Goal: Task Accomplishment & Management: Use online tool/utility

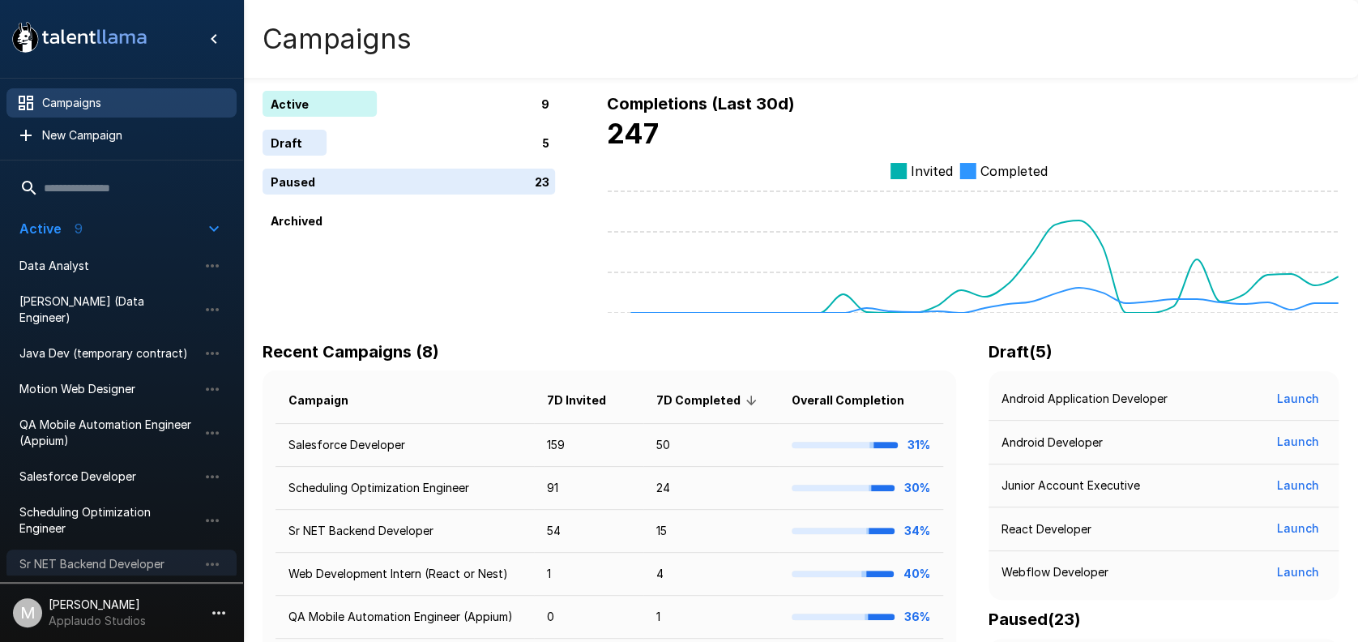
click at [91, 556] on span "Sr NET Backend Developer" at bounding box center [108, 564] width 178 height 16
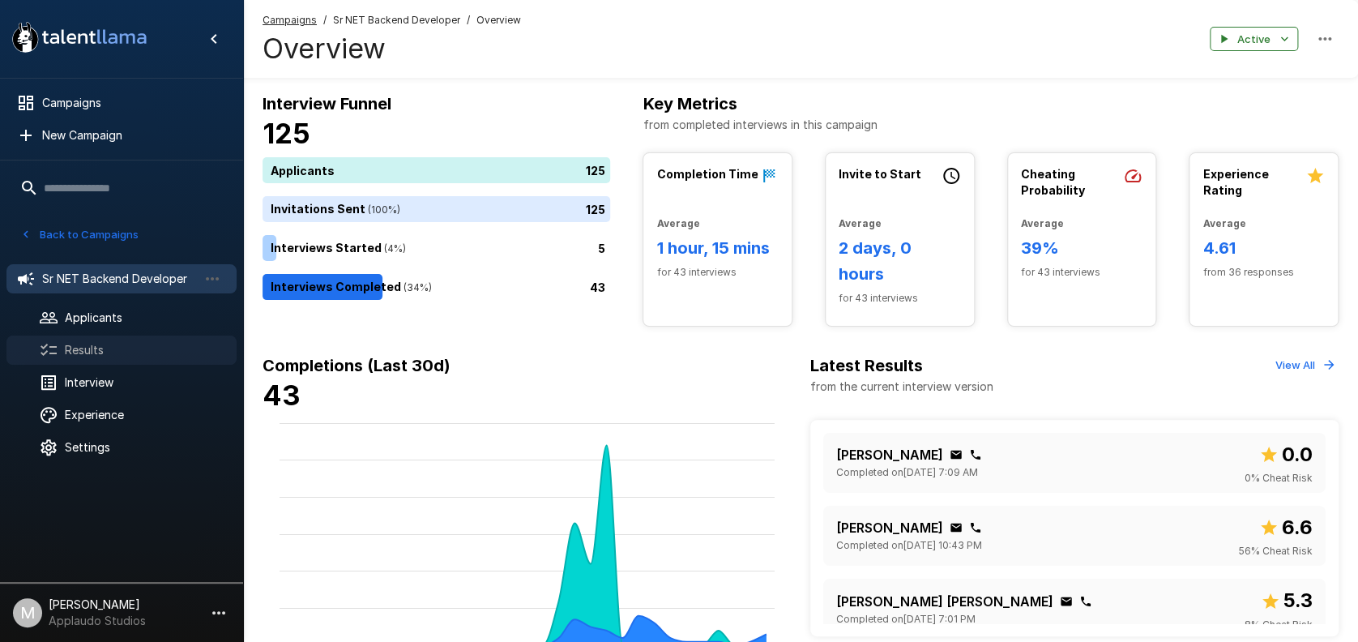
click at [81, 358] on div at bounding box center [61, 349] width 45 height 19
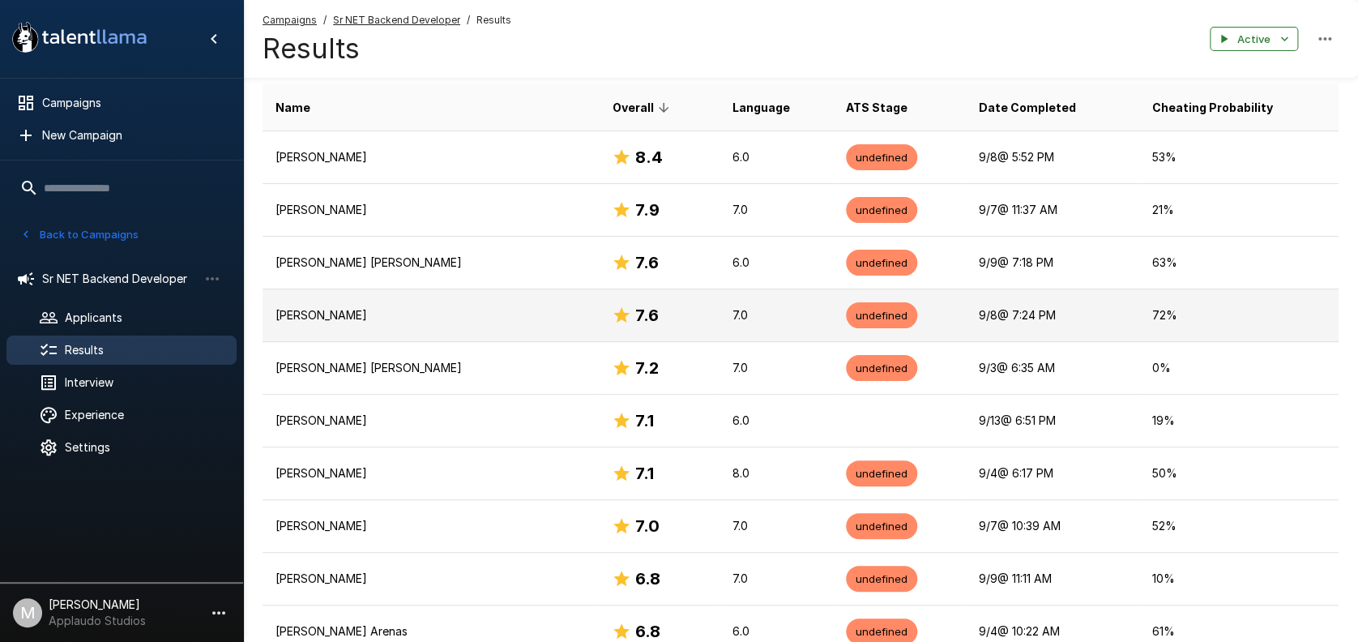
scroll to position [228, 0]
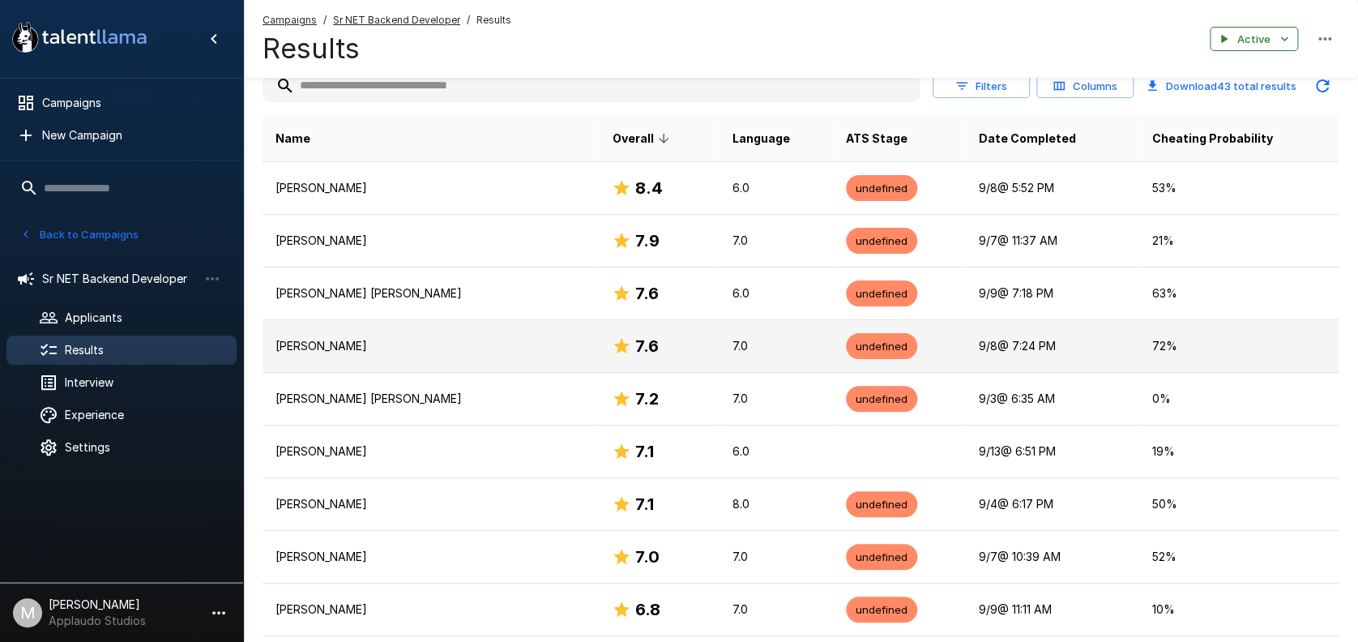
click at [305, 328] on td "[PERSON_NAME]" at bounding box center [431, 346] width 336 height 53
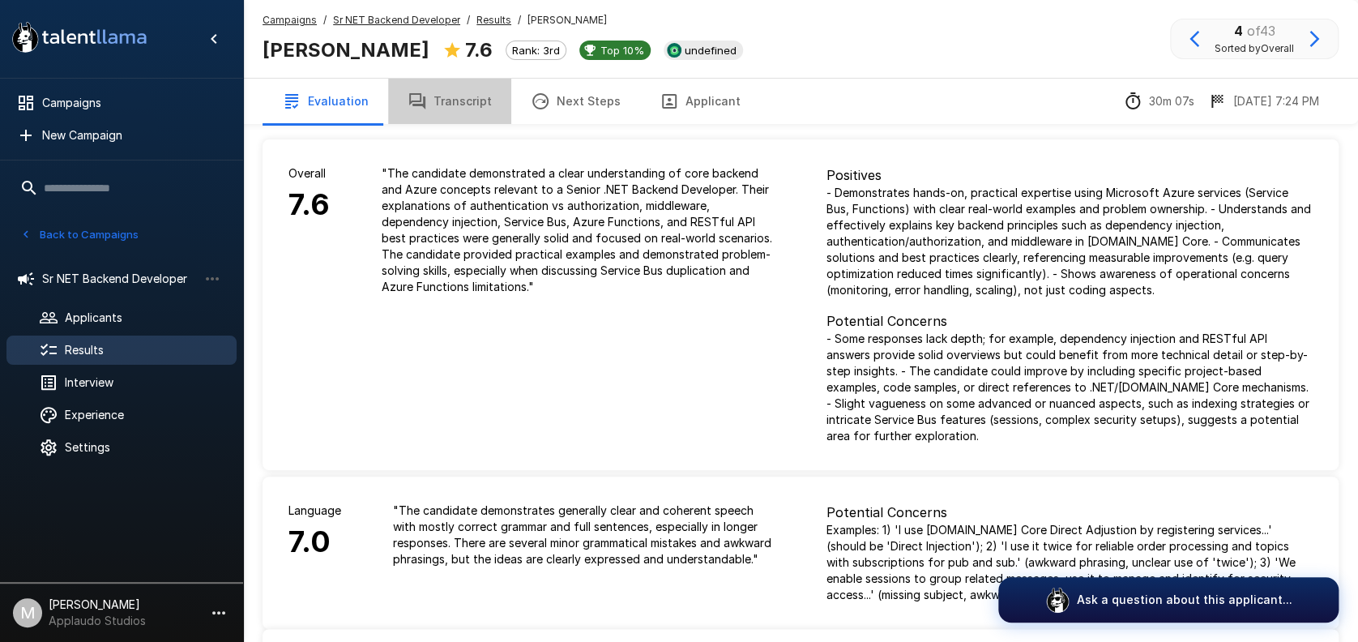
click at [470, 105] on button "Transcript" at bounding box center [449, 101] width 123 height 45
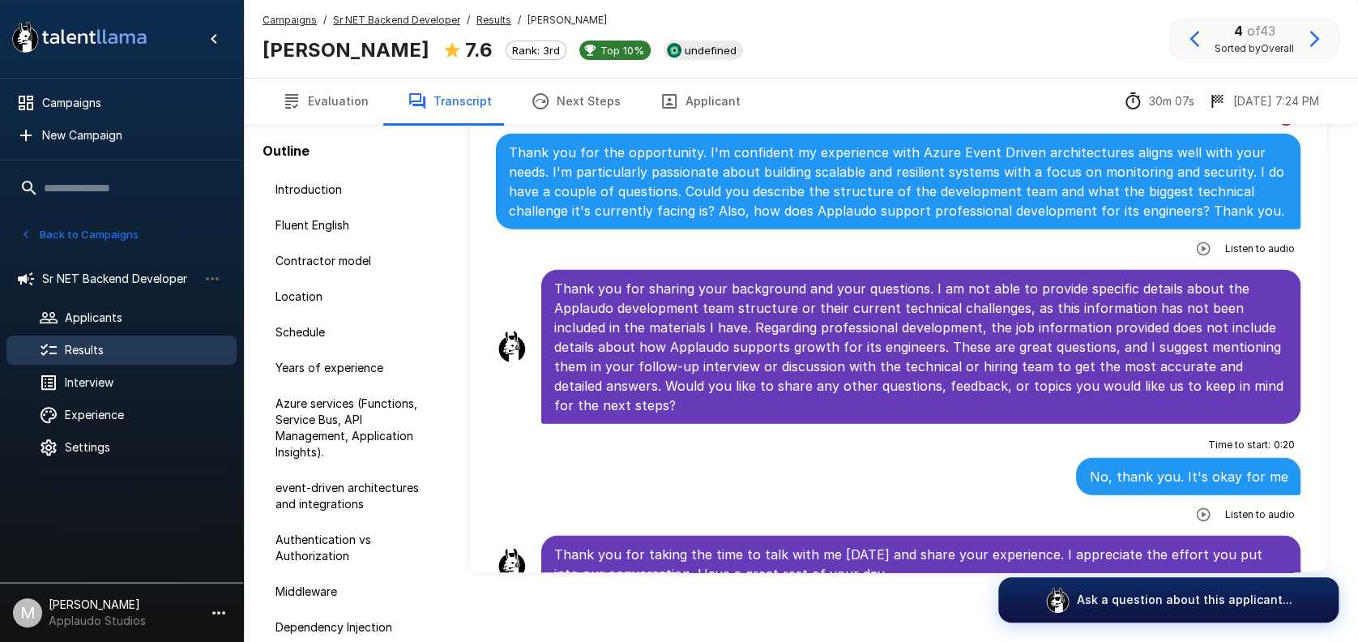
scroll to position [95, 0]
